Goal: Task Accomplishment & Management: Complete application form

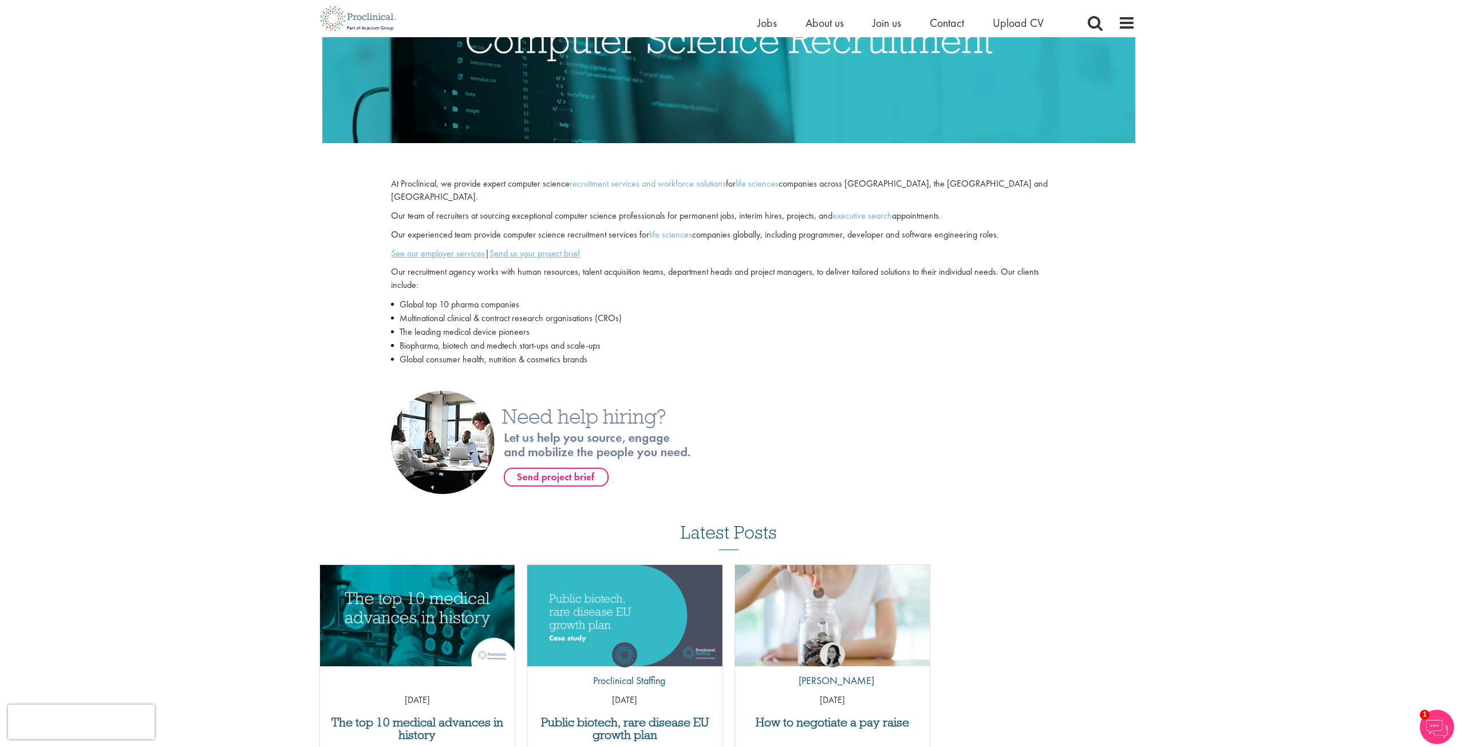
scroll to position [343, 0]
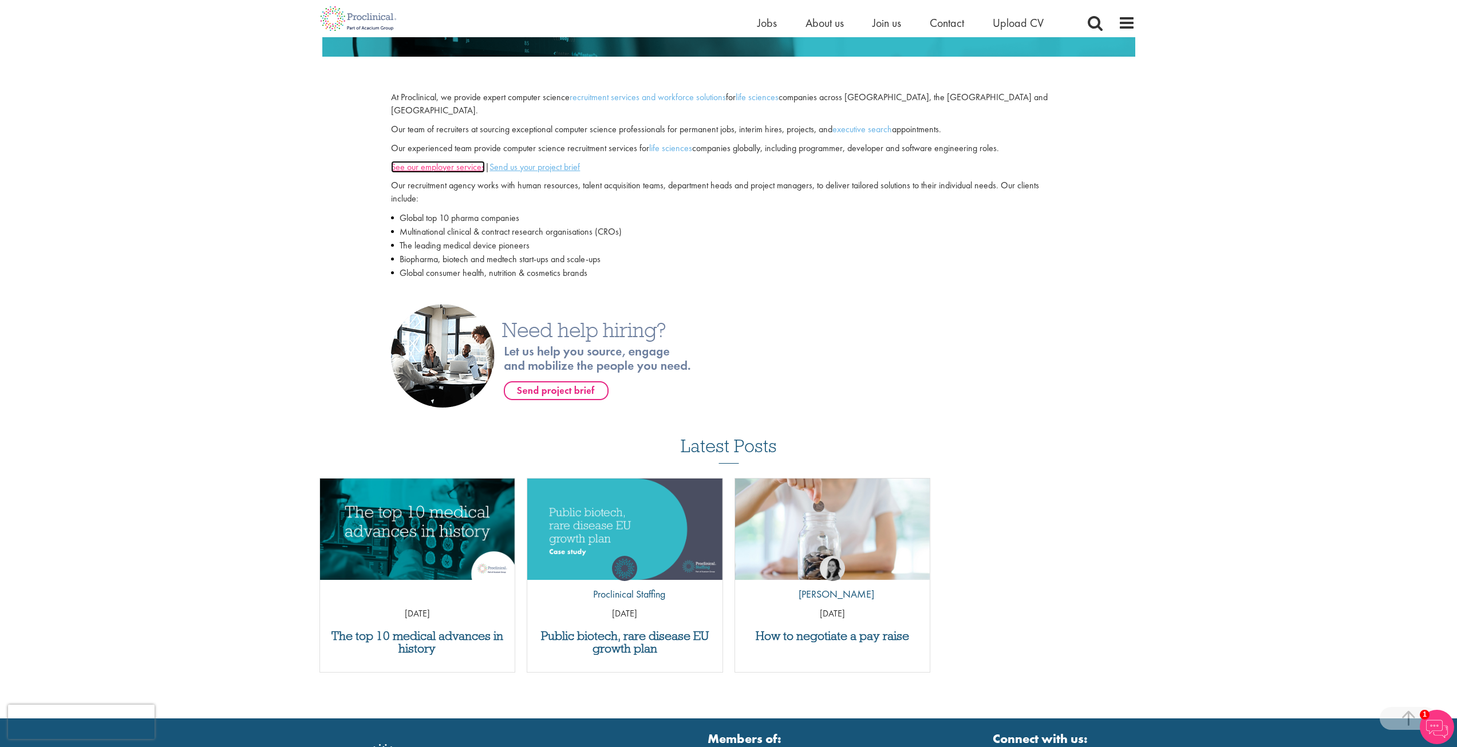
click at [466, 161] on u "See our employer services" at bounding box center [438, 167] width 94 height 12
click at [533, 161] on u "Send us your project brief" at bounding box center [534, 167] width 90 height 12
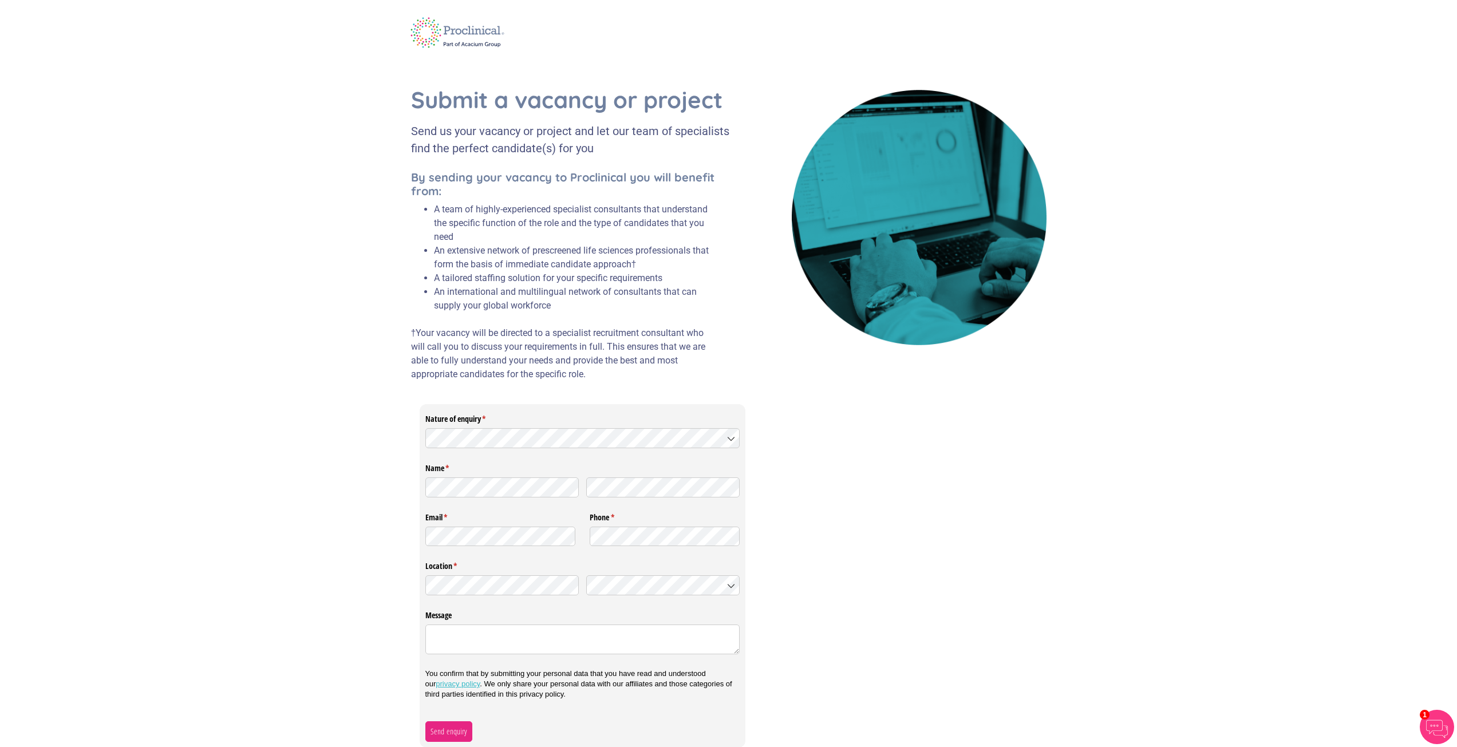
scroll to position [1, 0]
click at [602, 630] on textarea "Message" at bounding box center [582, 639] width 315 height 30
click at [913, 520] on div "Nature of enquiry * (required) Name * (required) Email * (required) Phone * (re…" at bounding box center [728, 574] width 635 height 343
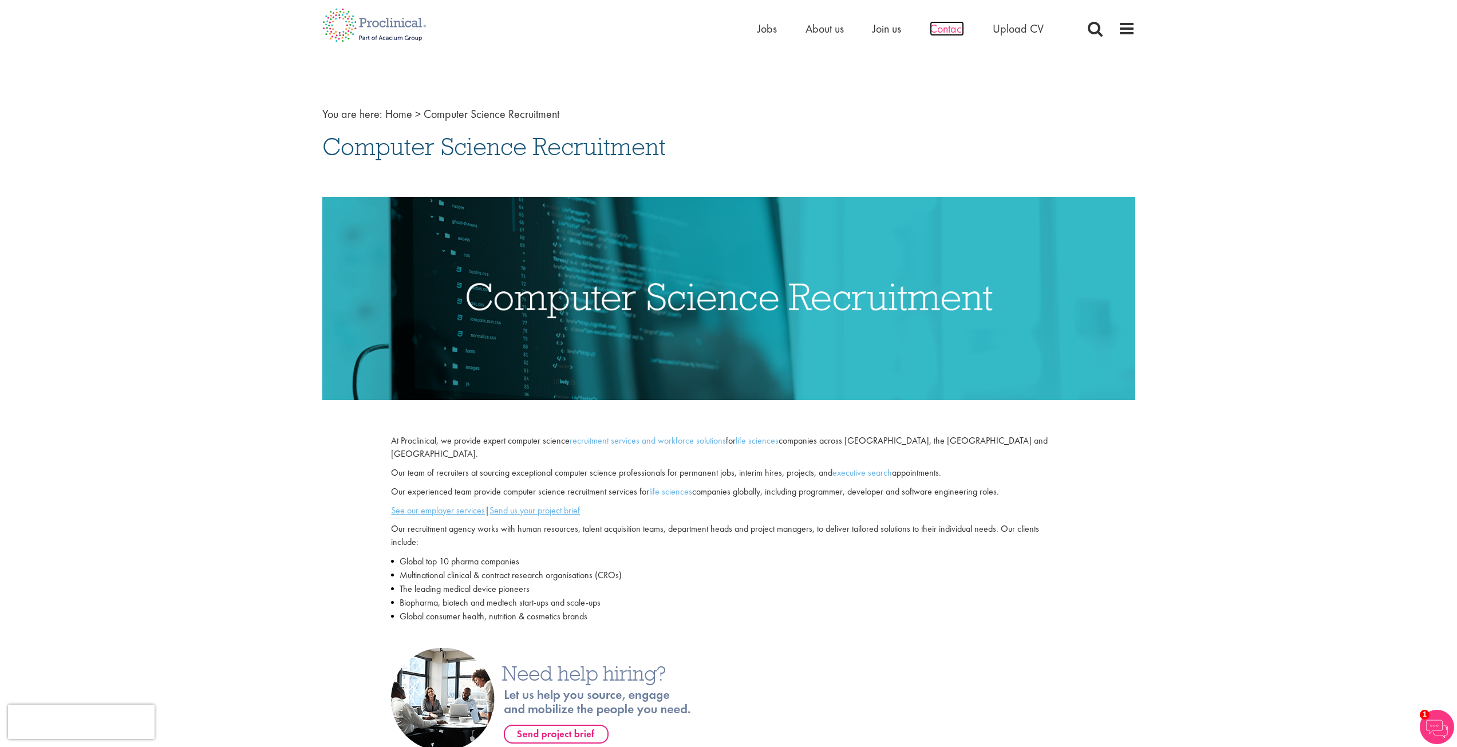
click at [952, 32] on span "Contact" at bounding box center [946, 28] width 34 height 15
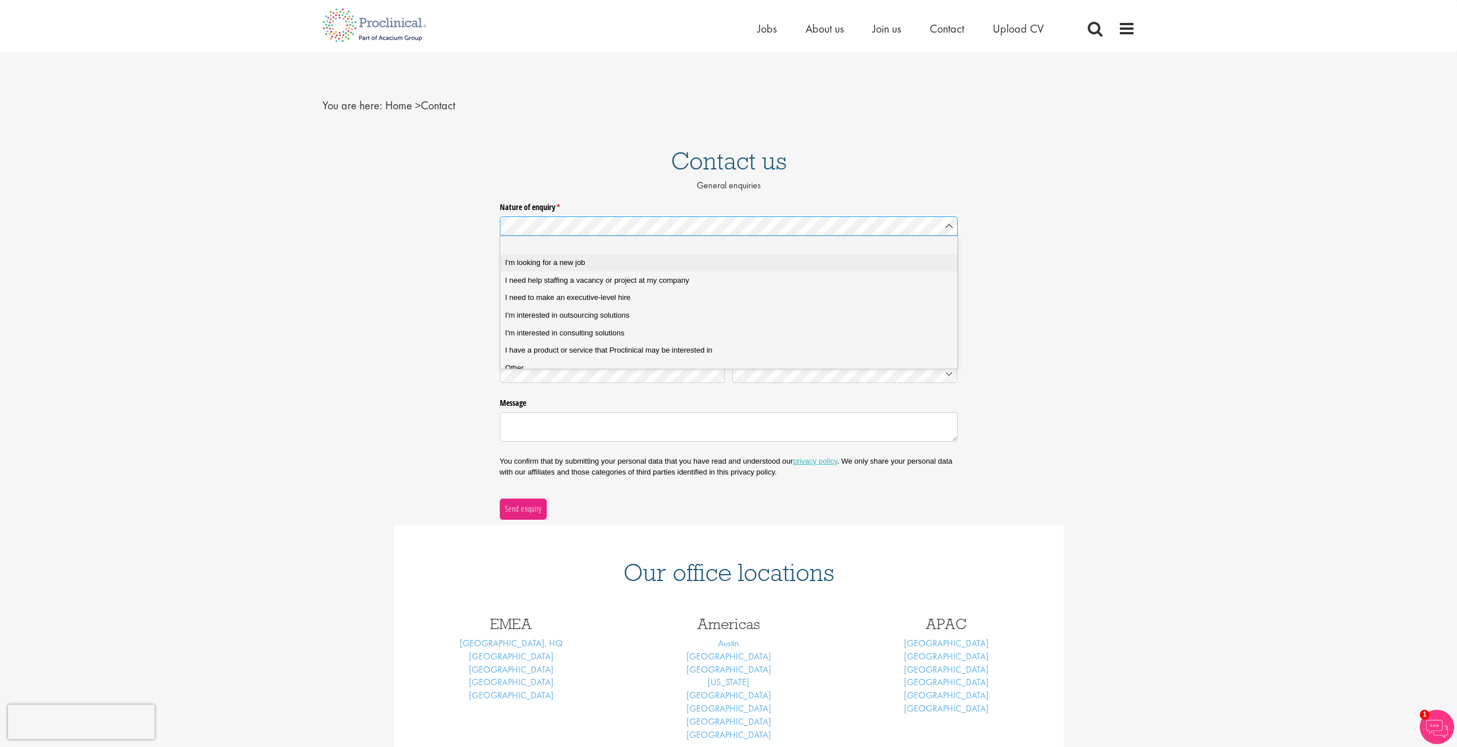
click at [851, 258] on div "I'm looking for a new job" at bounding box center [733, 263] width 456 height 10
